Goal: Book appointment/travel/reservation

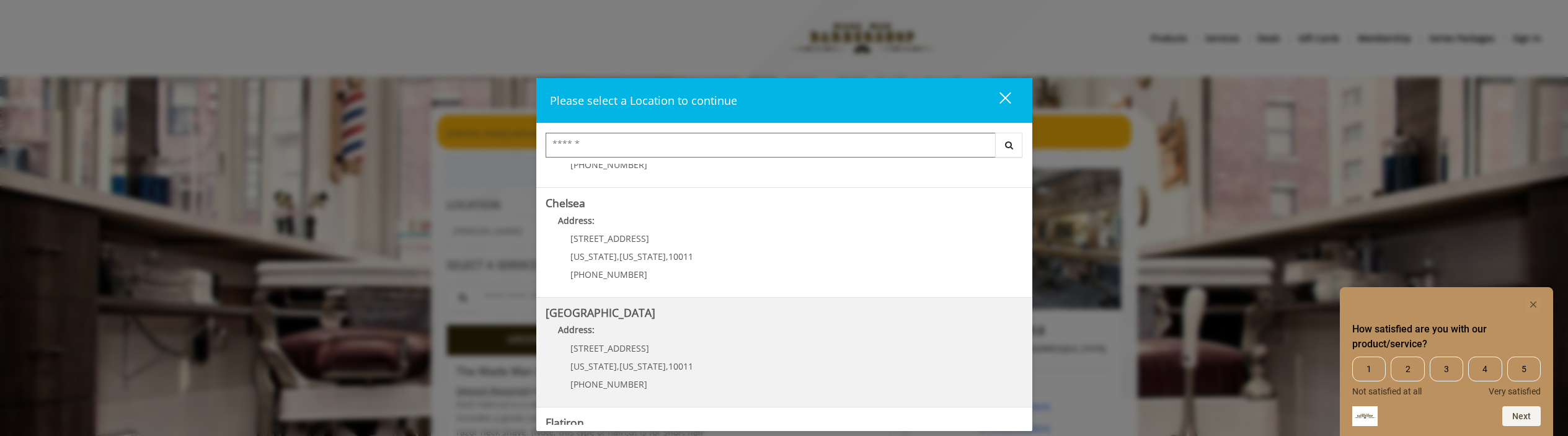
scroll to position [124, 0]
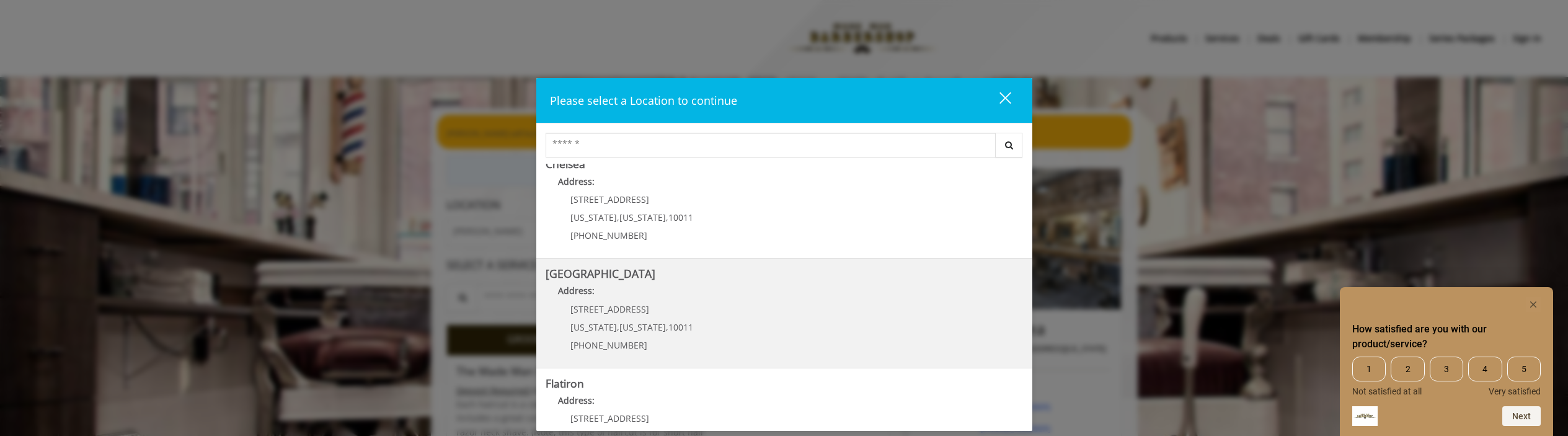
click at [754, 314] on Street "[GEOGRAPHIC_DATA] Address: [STREET_ADDRESS][US_STATE][US_STATE] (646) 850-0041" at bounding box center [784, 314] width 478 height 91
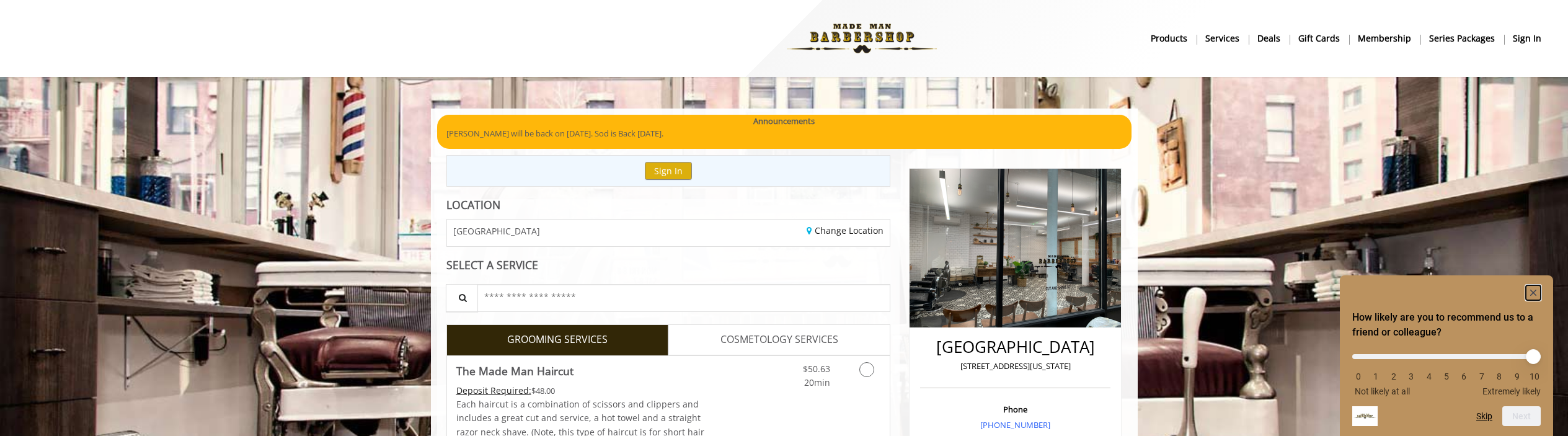
click at [1535, 293] on icon "Hide survey" at bounding box center [1533, 293] width 6 height 6
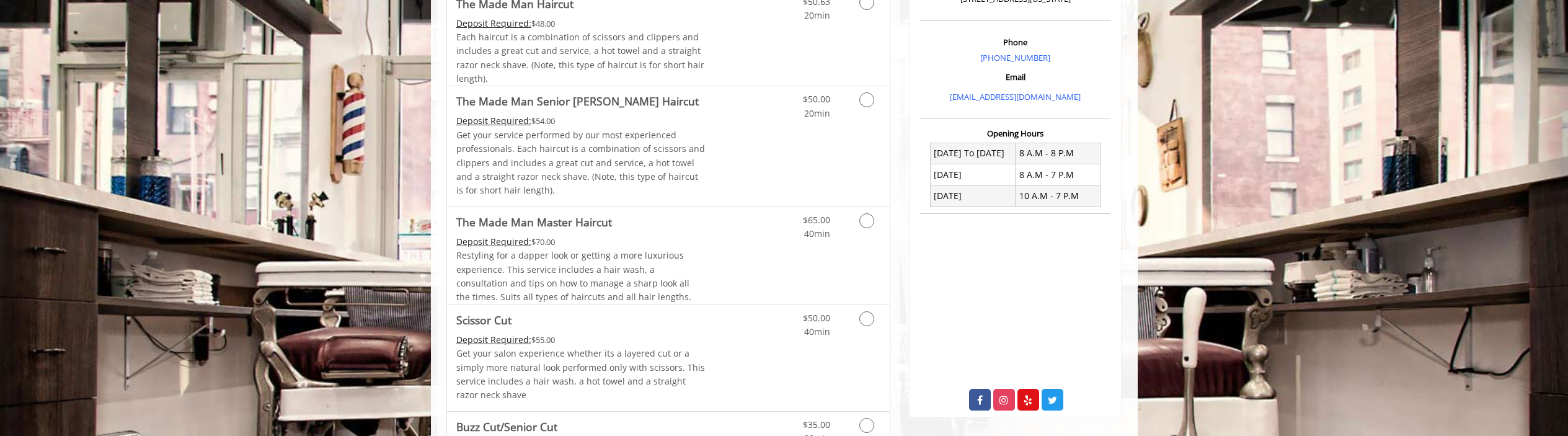
scroll to position [373, 0]
click at [869, 102] on link "Grooming services" at bounding box center [865, 98] width 32 height 34
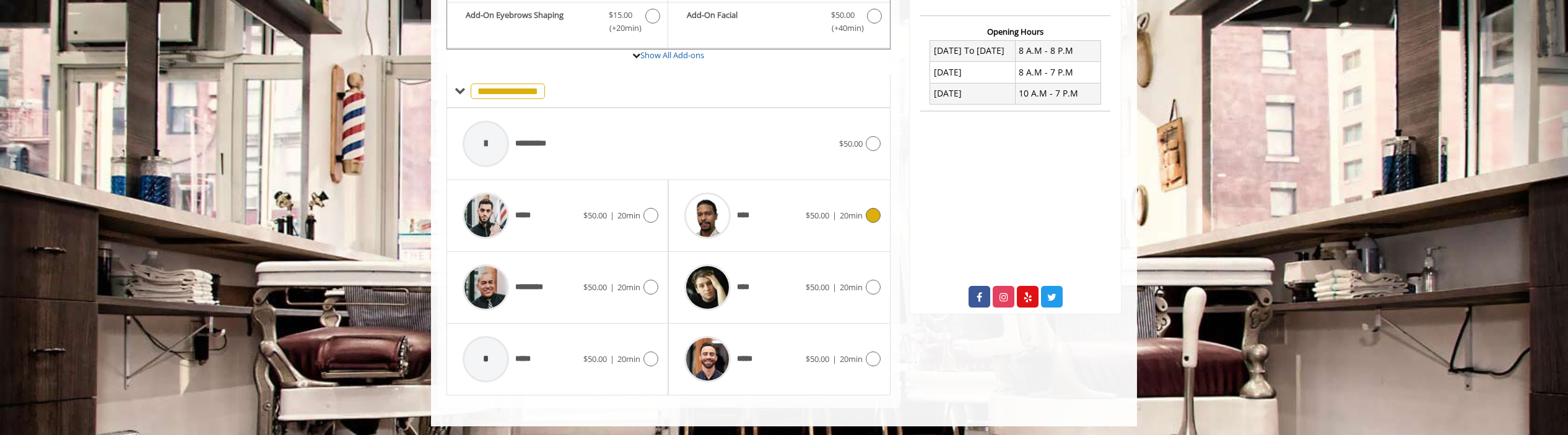
scroll to position [472, 0]
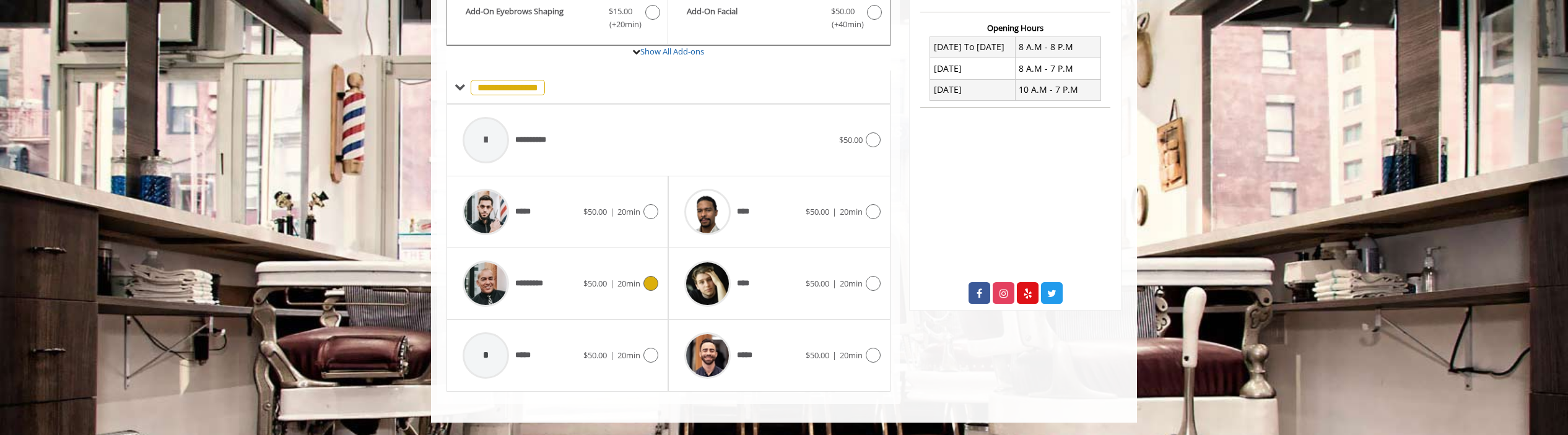
click at [647, 281] on icon at bounding box center [651, 284] width 15 height 15
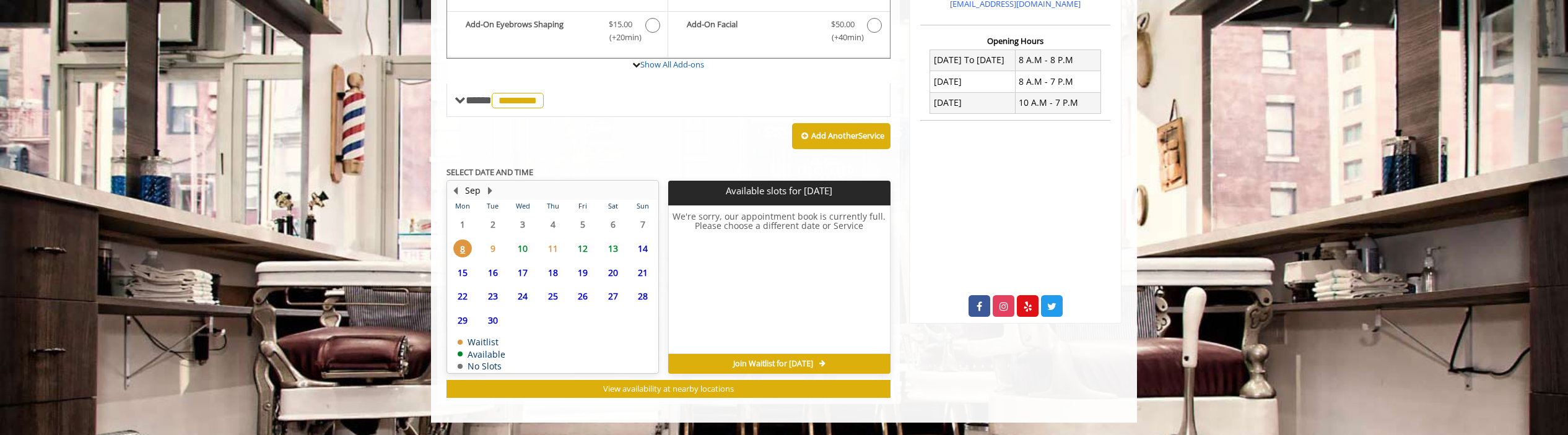
scroll to position [459, 0]
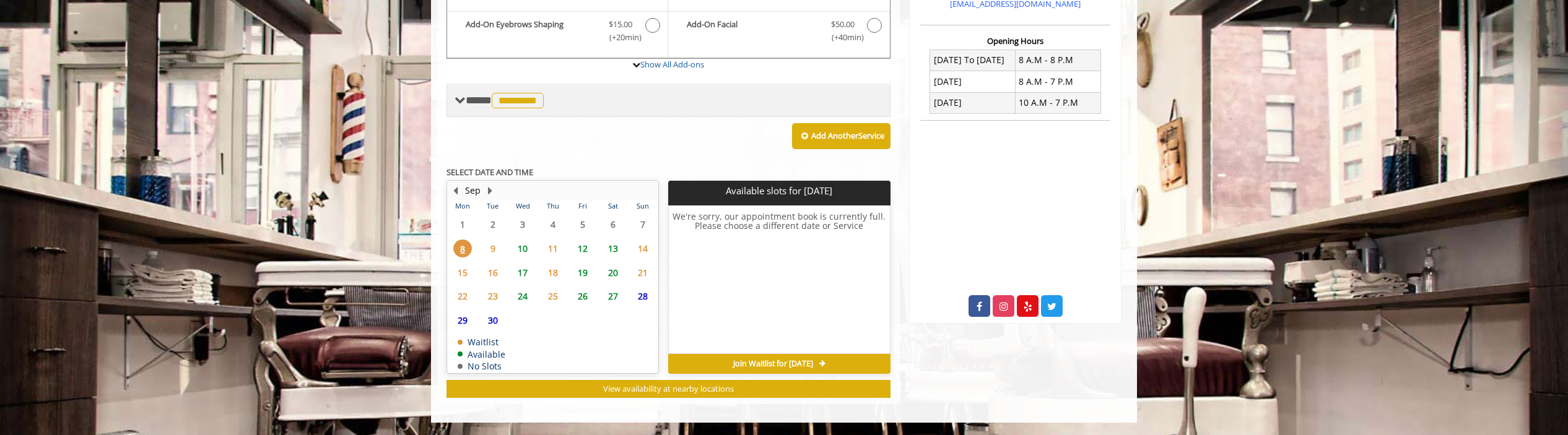
click at [462, 102] on span at bounding box center [460, 100] width 11 height 11
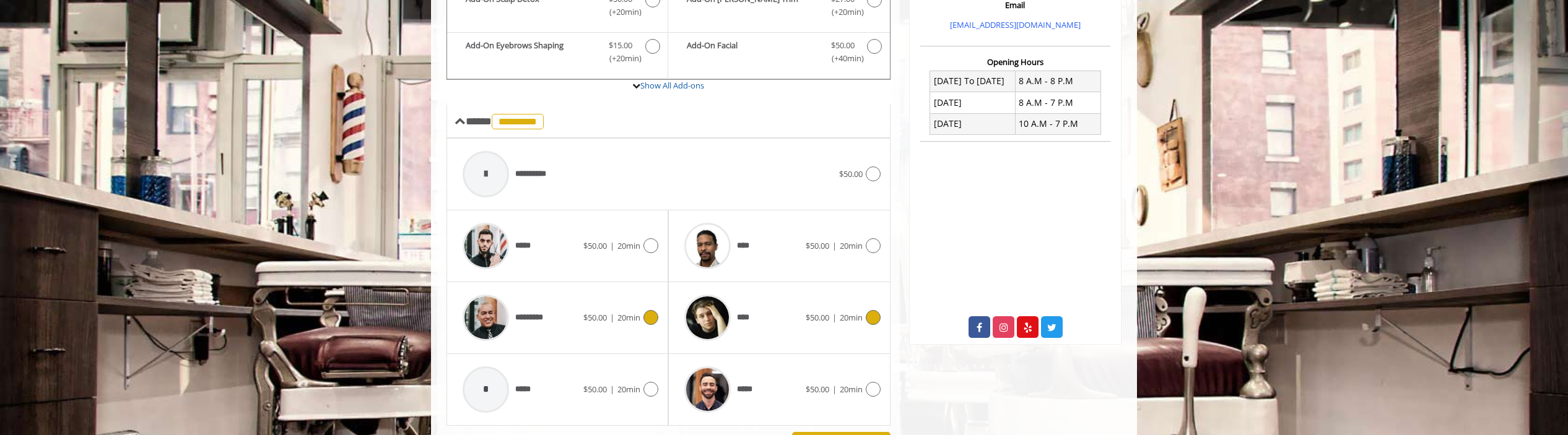
scroll to position [467, 0]
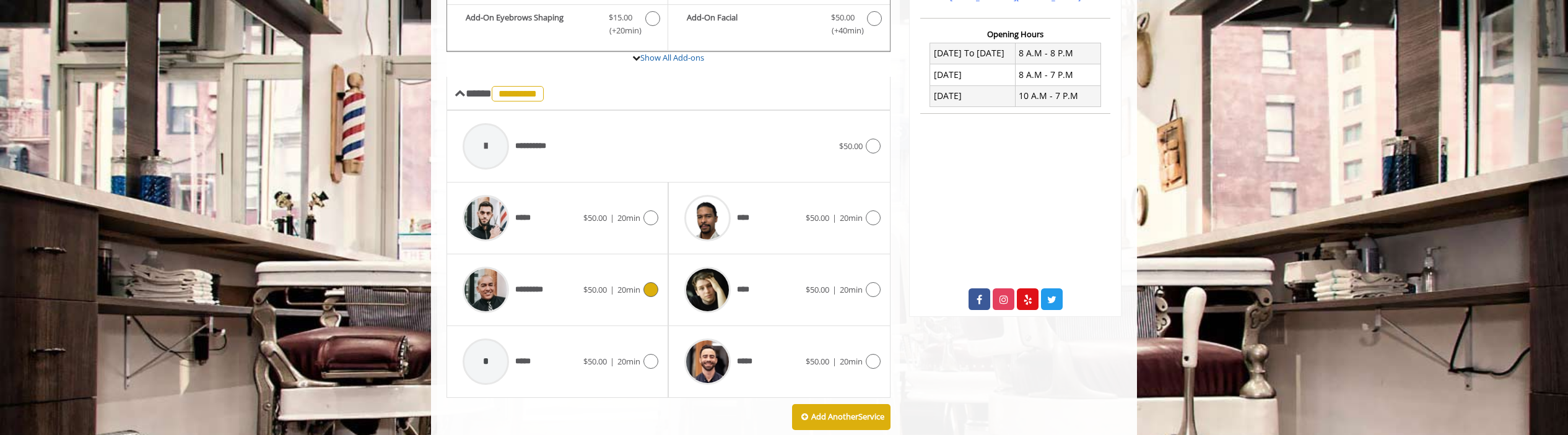
click at [872, 141] on icon at bounding box center [873, 146] width 15 height 15
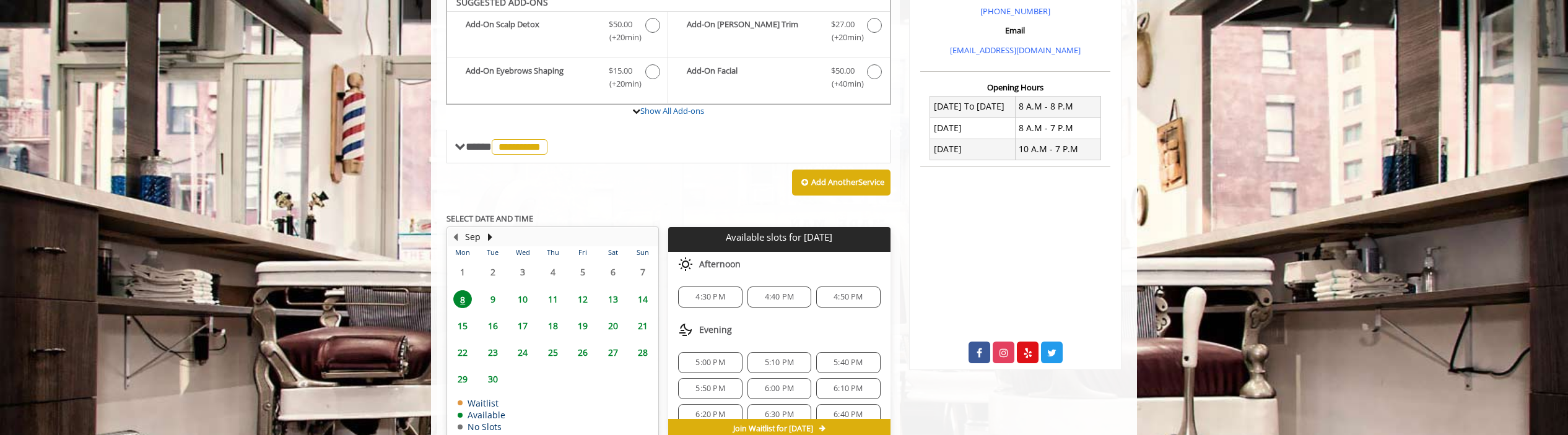
scroll to position [404, 0]
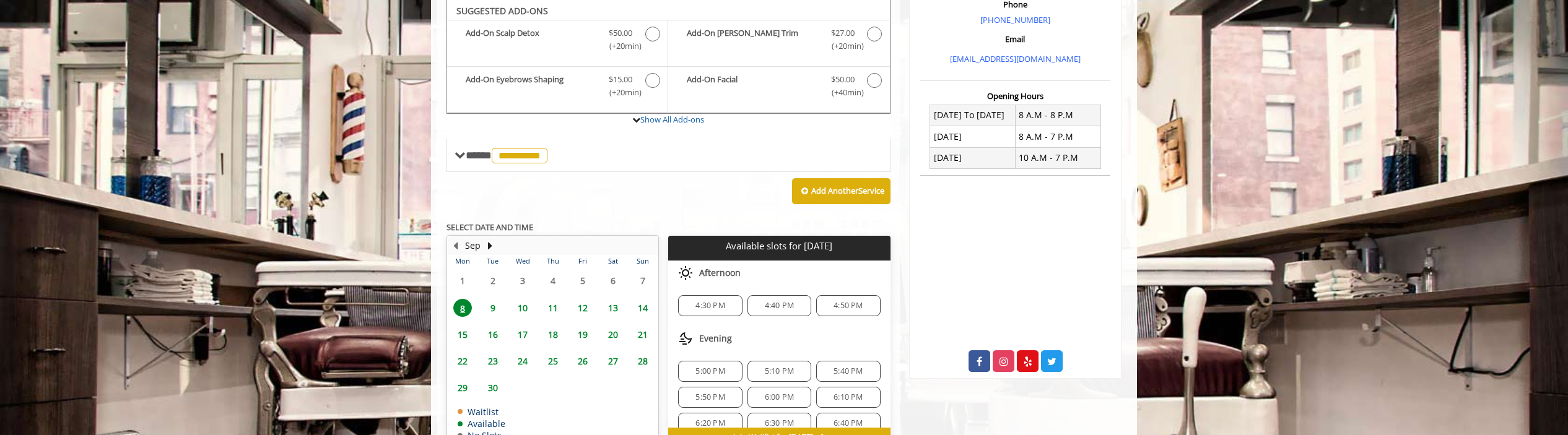
click at [894, 229] on div "**********" at bounding box center [669, 136] width 463 height 683
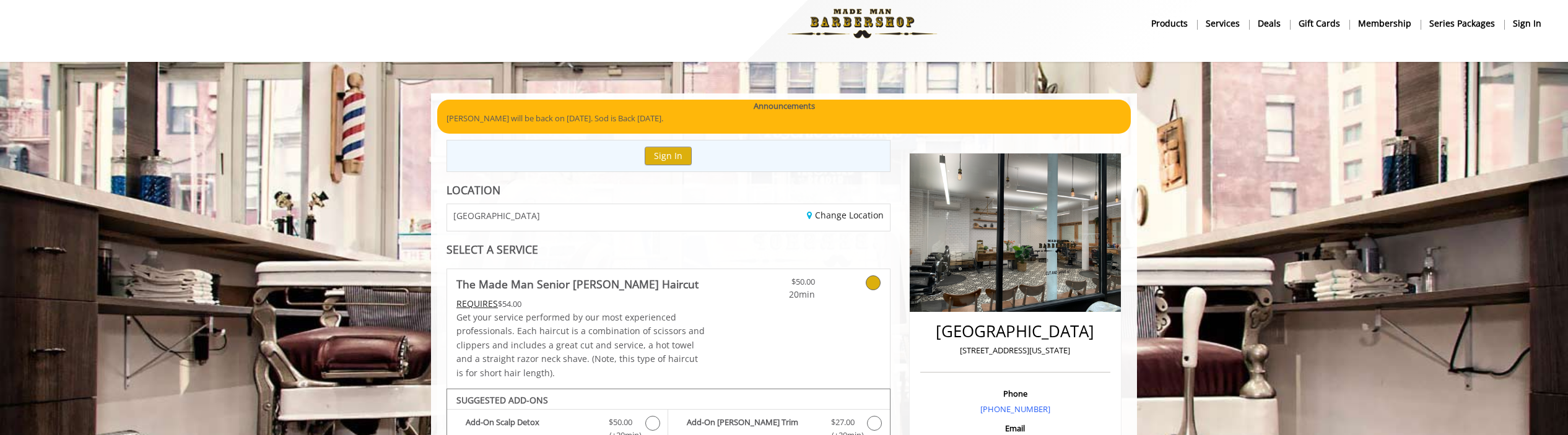
scroll to position [0, 0]
